Goal: Navigation & Orientation: Find specific page/section

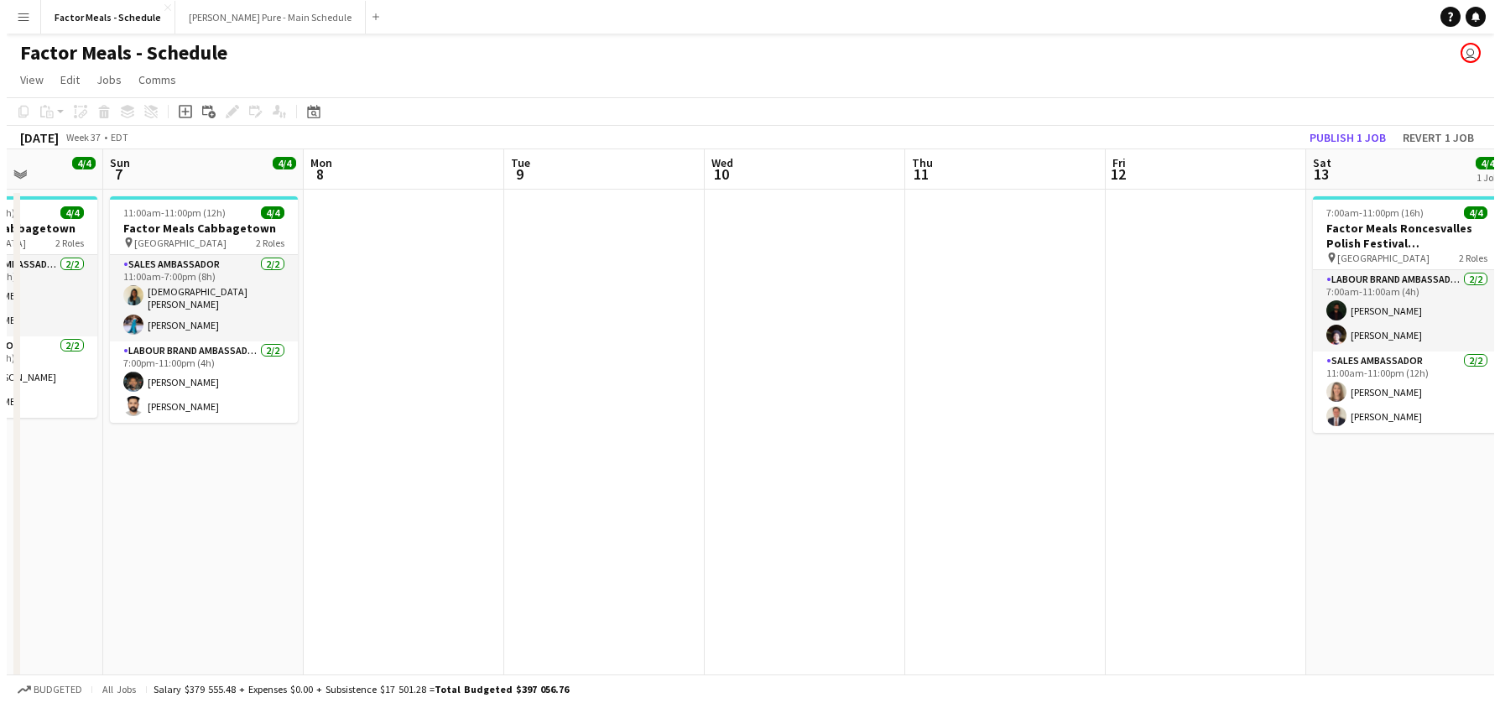
scroll to position [0, 480]
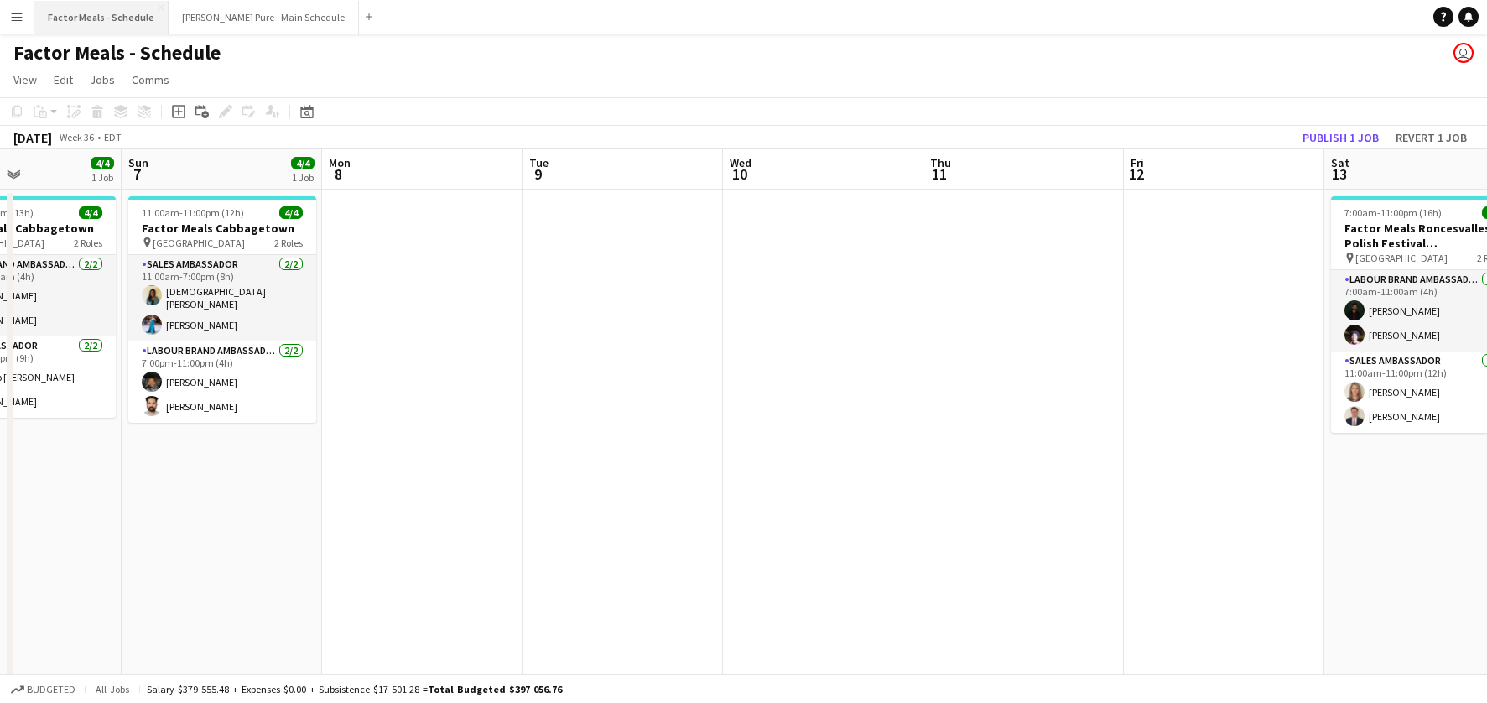
click at [99, 17] on button "Factor Meals - Schedule Close" at bounding box center [101, 17] width 134 height 33
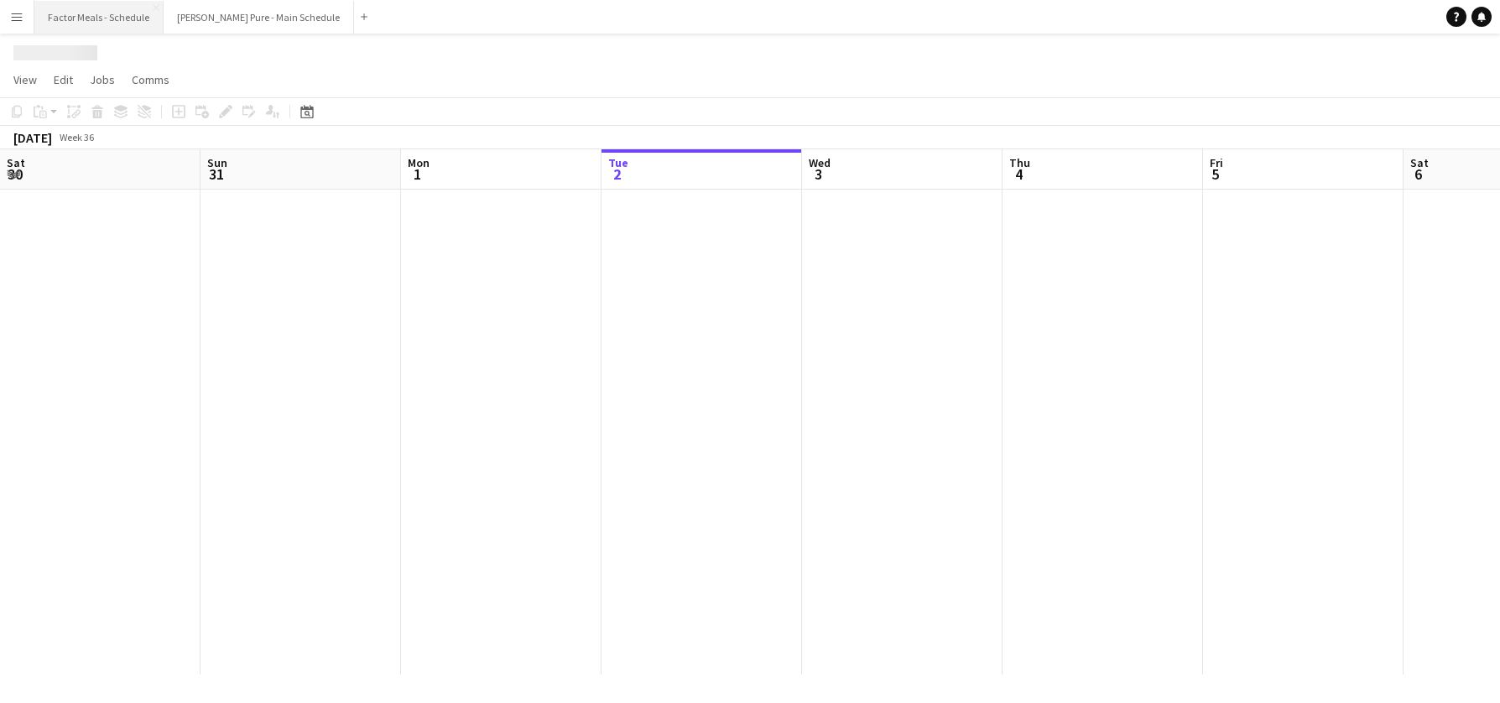
scroll to position [0, 401]
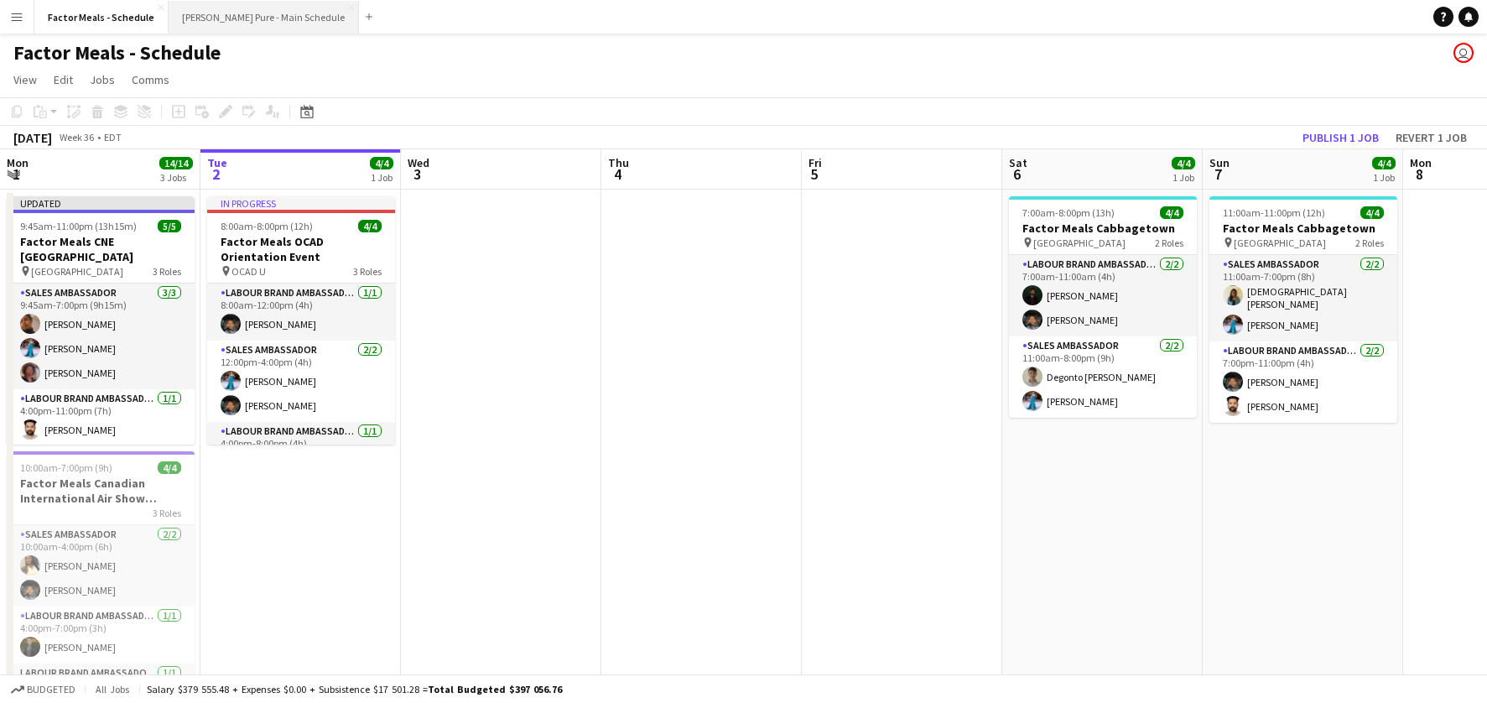
click at [237, 19] on button "[PERSON_NAME] Pure - Main Schedule Close" at bounding box center [264, 17] width 190 height 33
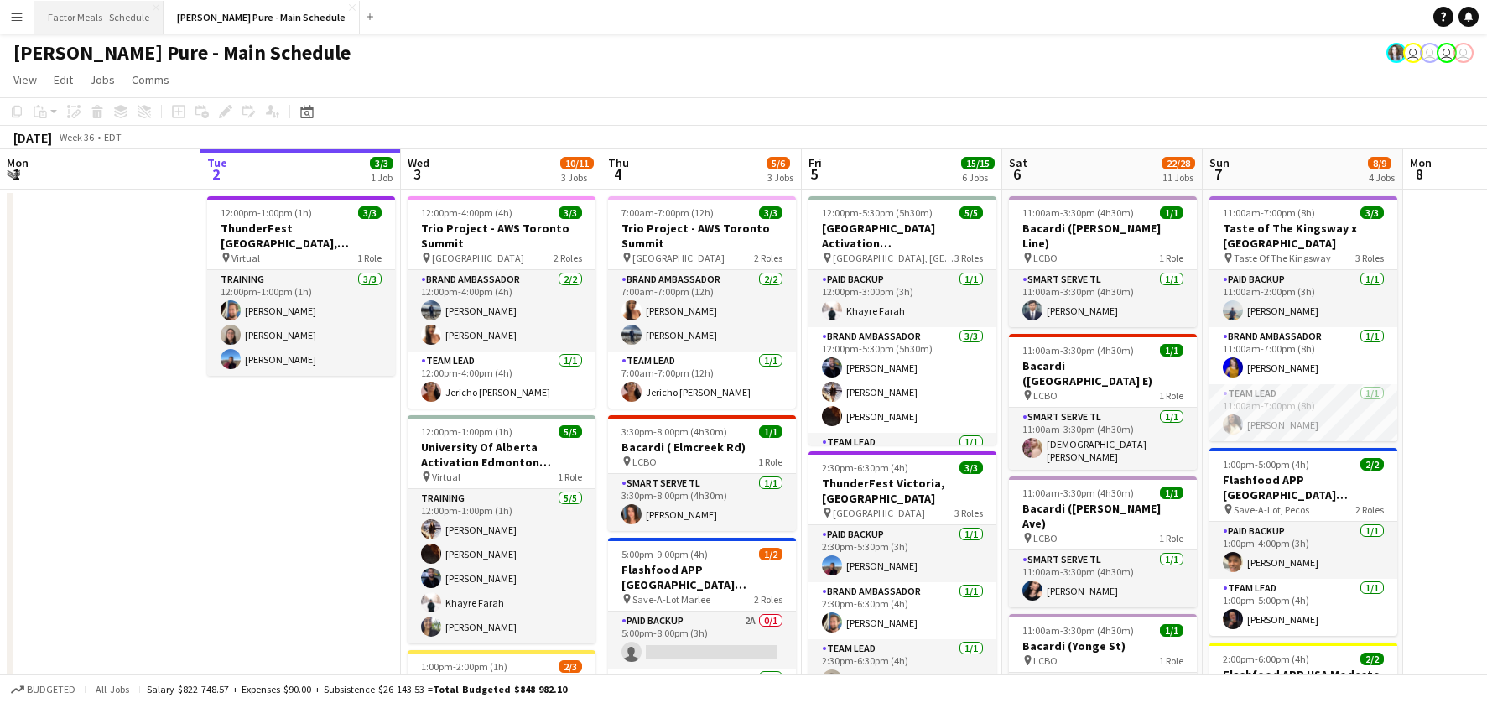
click at [65, 27] on button "Factor Meals - Schedule Close" at bounding box center [98, 17] width 129 height 33
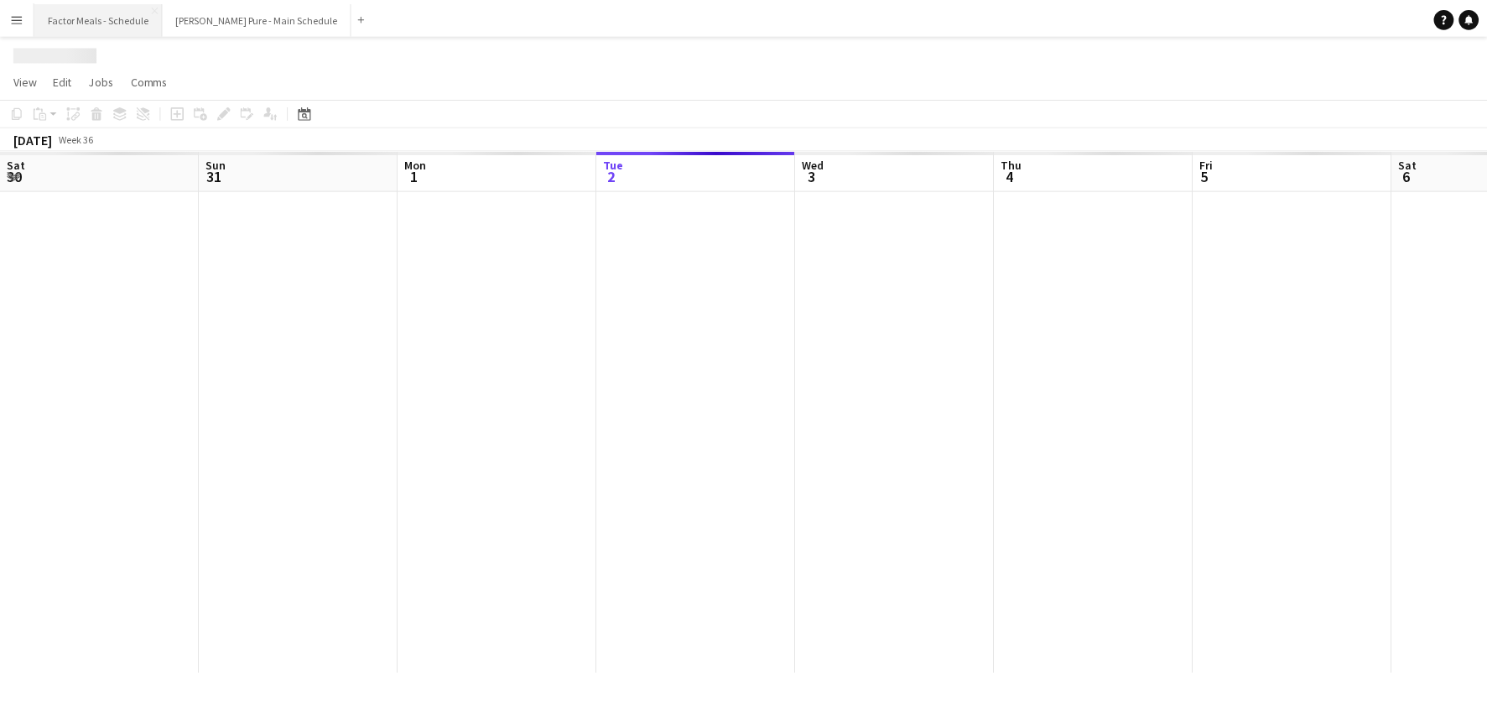
scroll to position [0, 401]
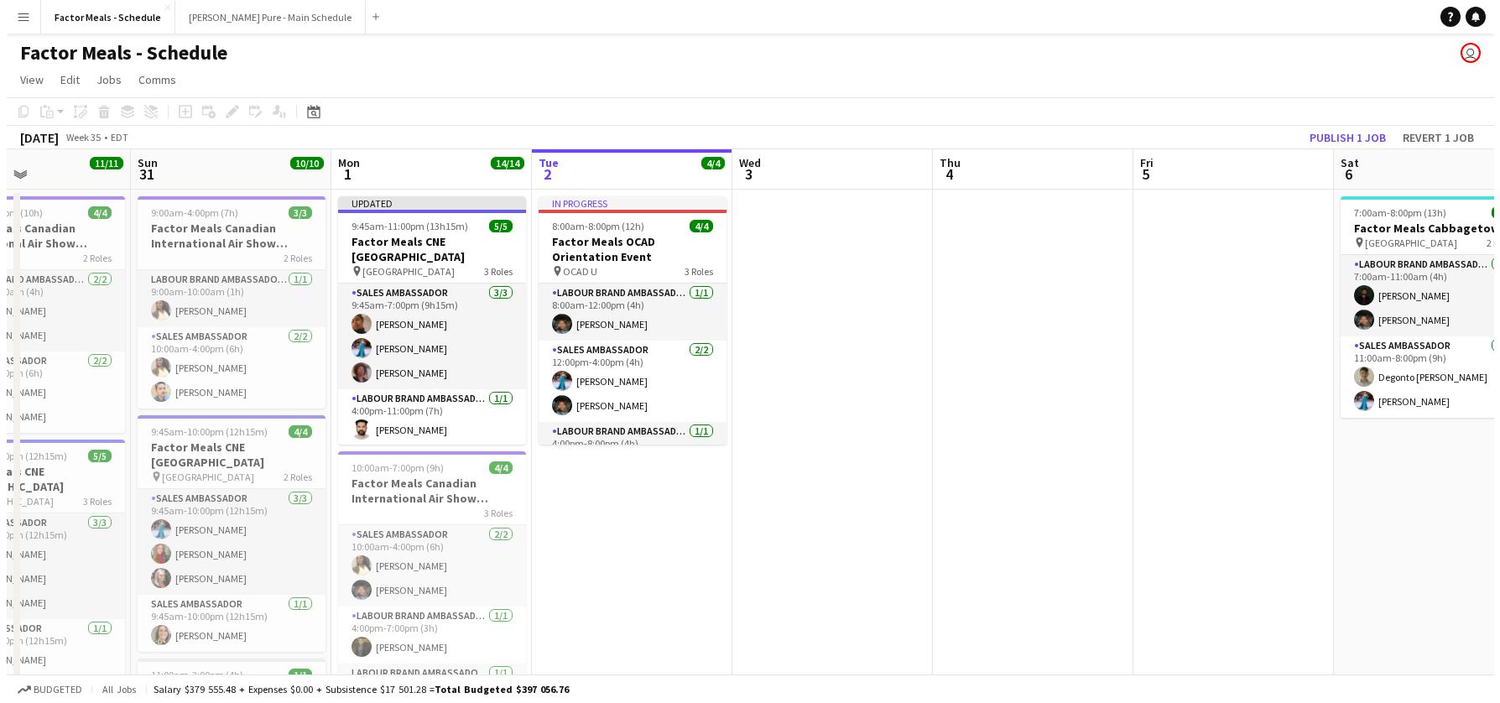
scroll to position [0, 476]
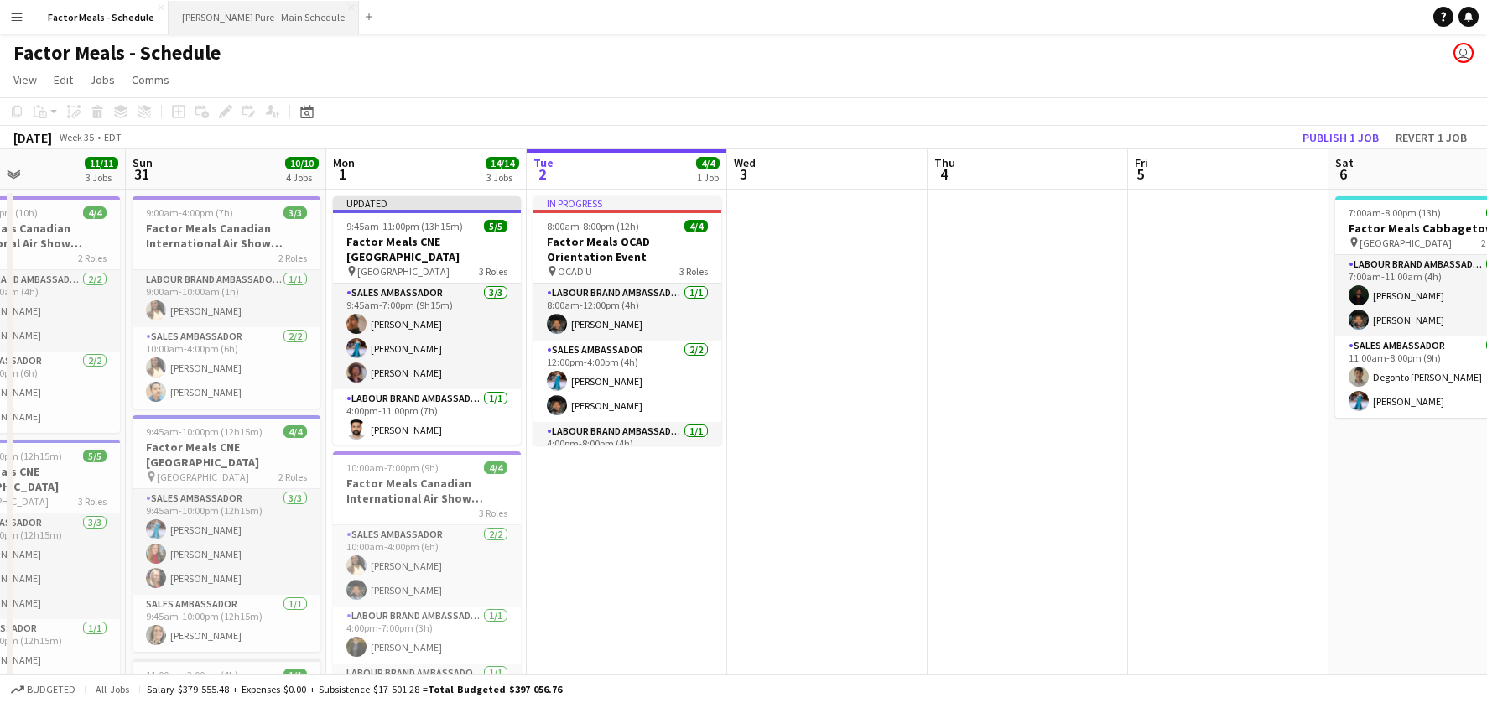
click at [223, 20] on button "[PERSON_NAME] Pure - Main Schedule Close" at bounding box center [264, 17] width 190 height 33
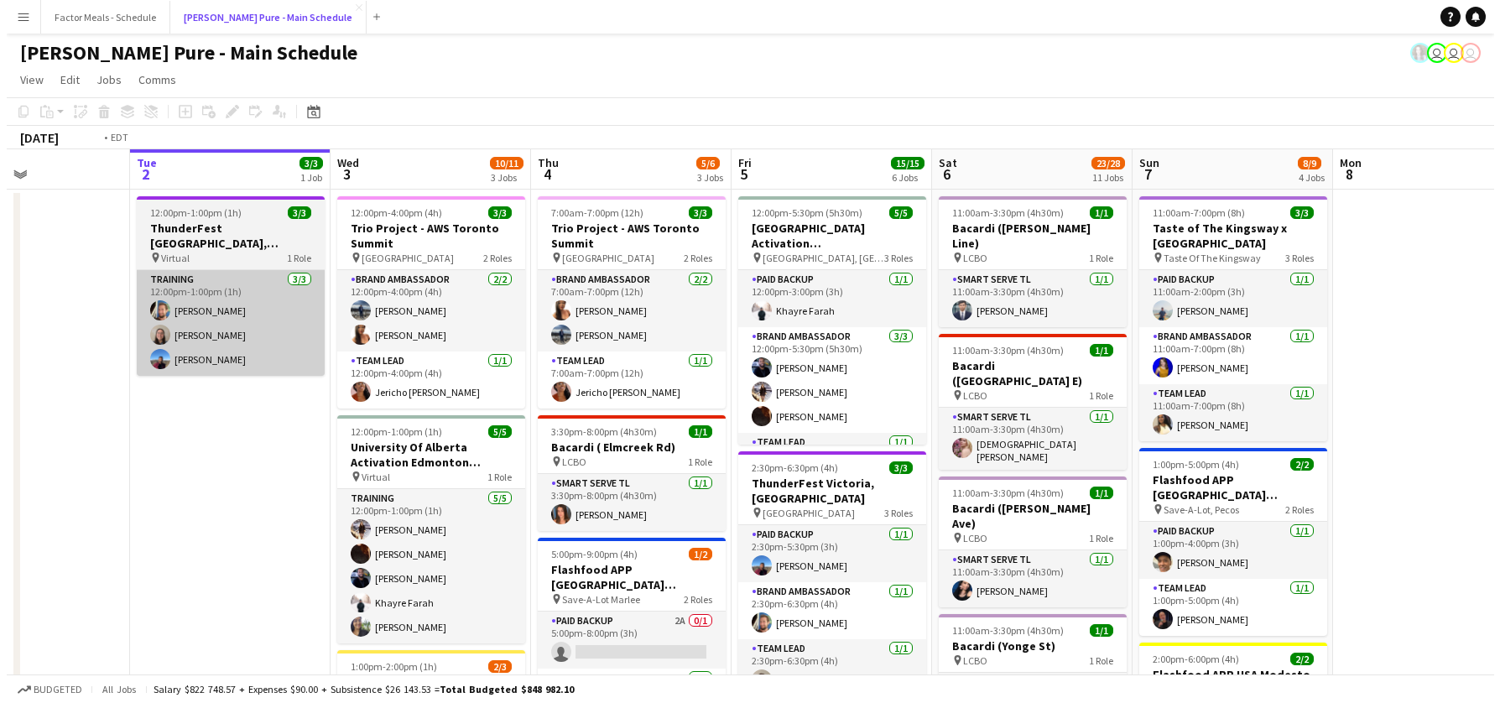
scroll to position [0, 451]
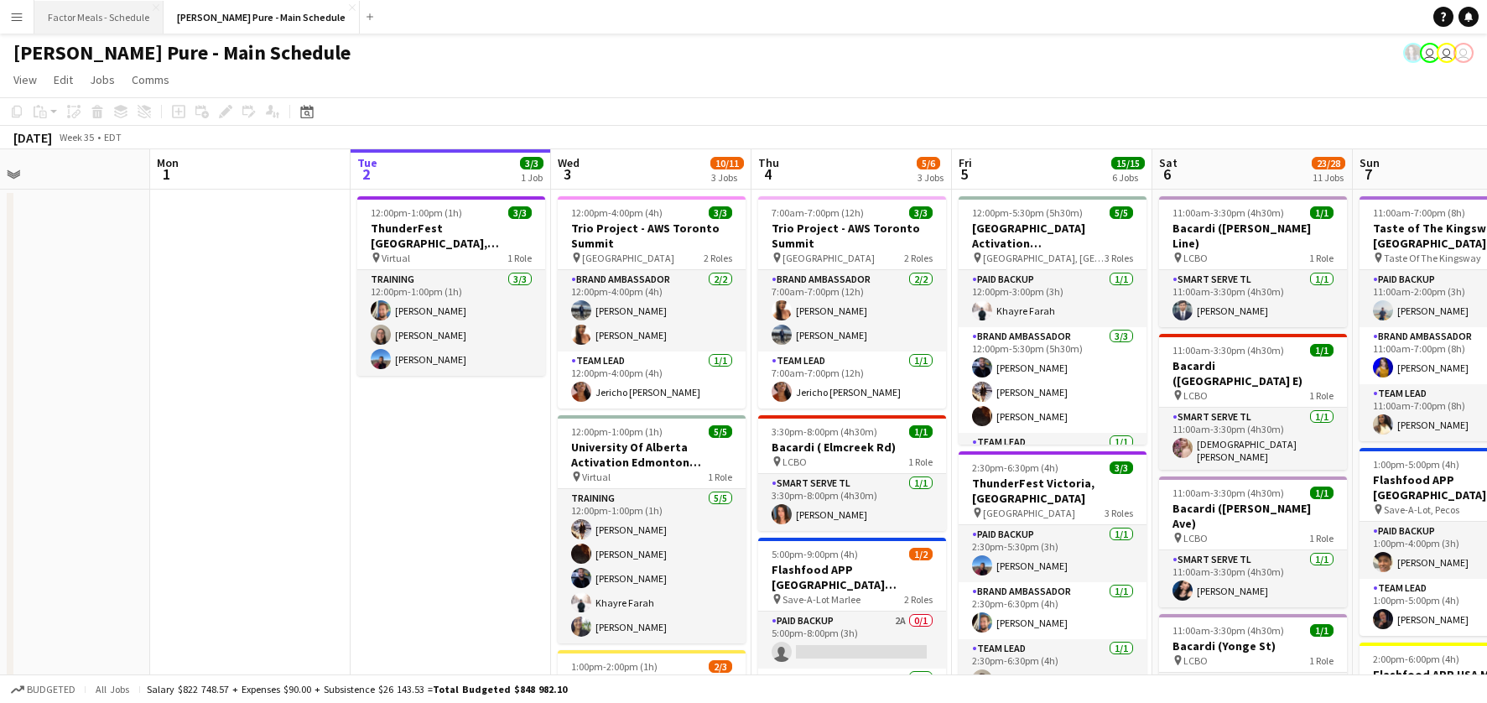
click at [106, 21] on button "Factor Meals - Schedule Close" at bounding box center [98, 17] width 129 height 33
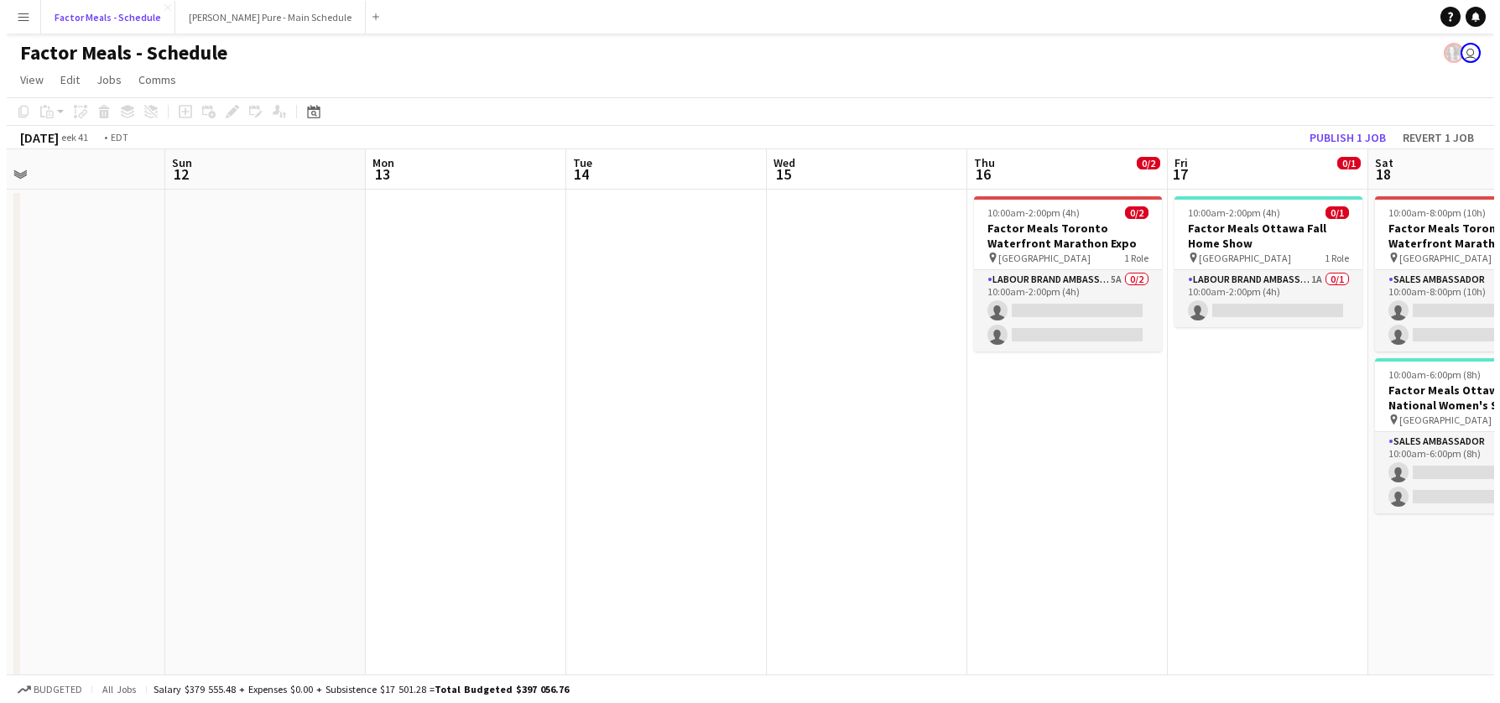
scroll to position [0, 517]
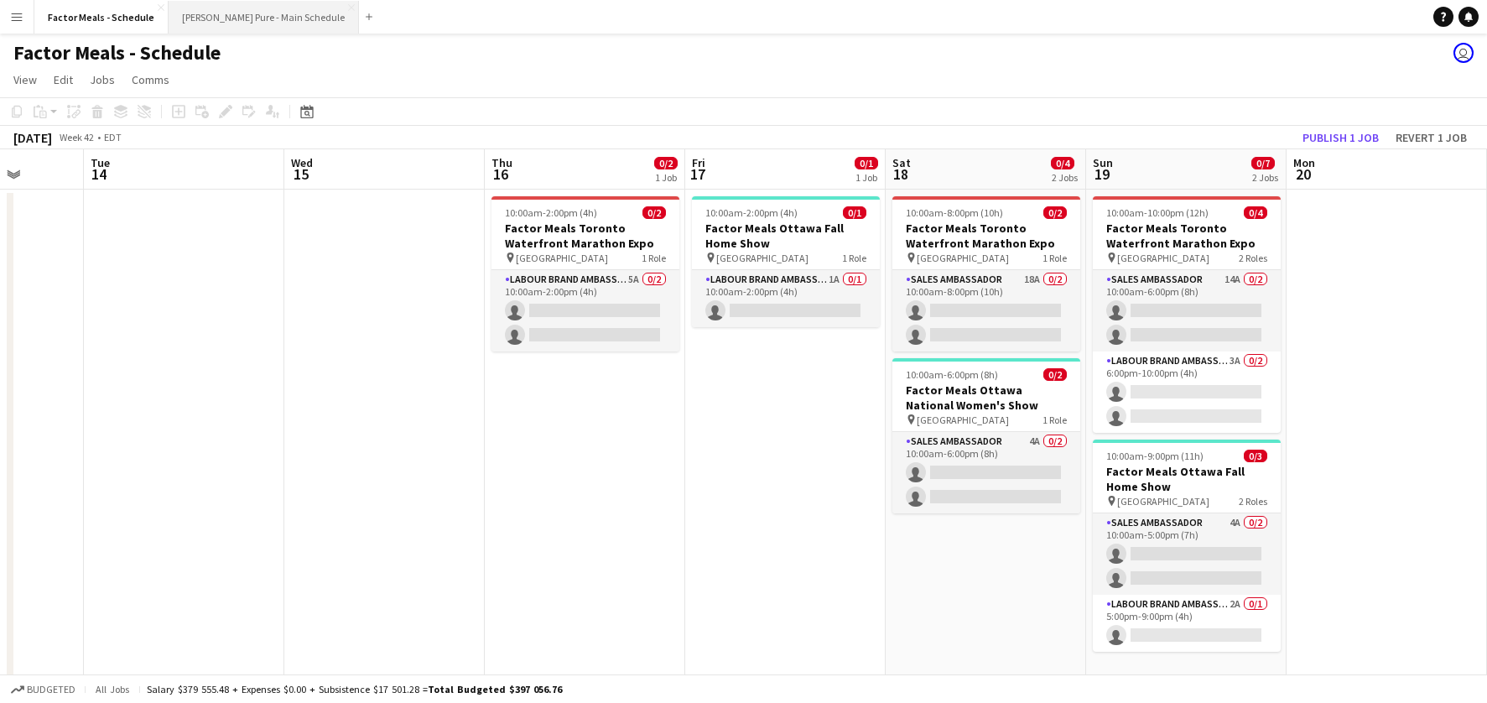
click at [233, 23] on button "[PERSON_NAME] Pure - Main Schedule Close" at bounding box center [264, 17] width 190 height 33
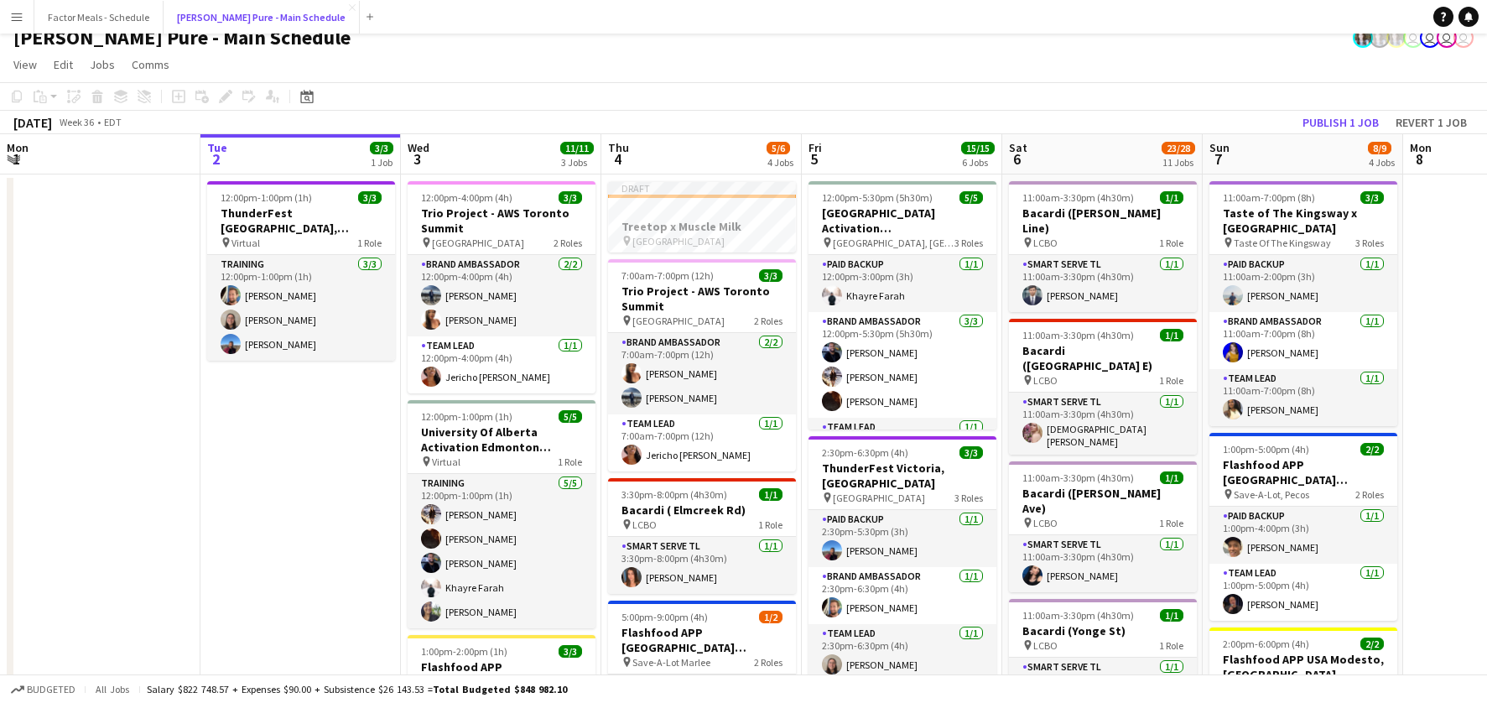
scroll to position [19, 0]
